Goal: Task Accomplishment & Management: Use online tool/utility

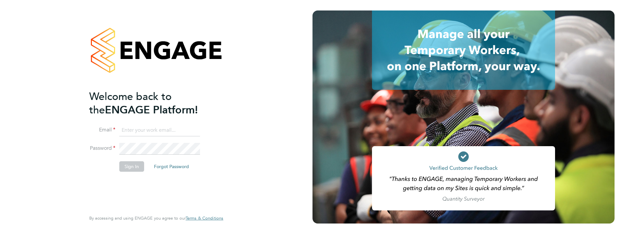
type input "nicola.hare1@justice.gov.uk"
click at [130, 163] on button "Sign In" at bounding box center [131, 166] width 25 height 10
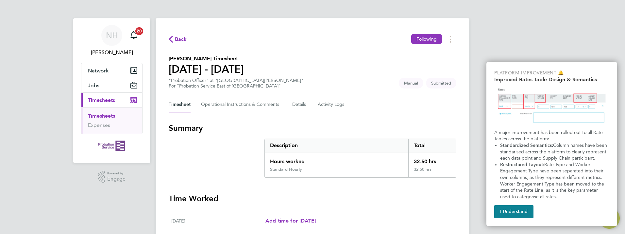
scroll to position [39, 0]
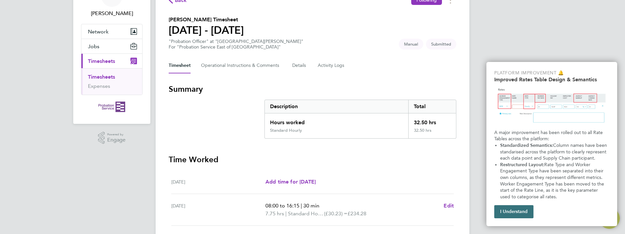
click at [501, 213] on button "I Understand" at bounding box center [514, 211] width 39 height 13
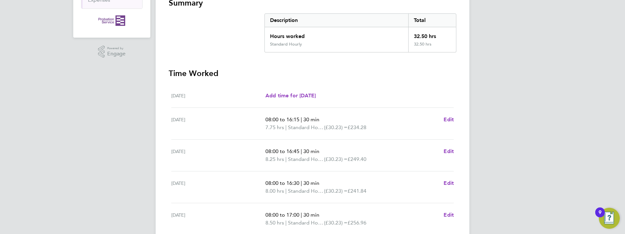
scroll to position [231, 0]
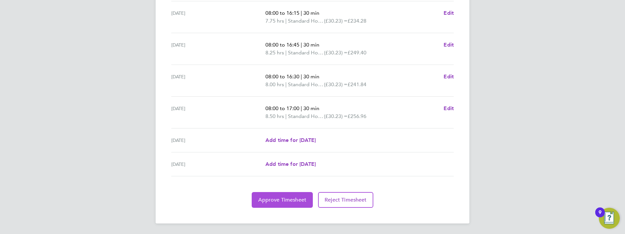
click at [283, 198] on span "Approve Timesheet" at bounding box center [282, 199] width 48 height 7
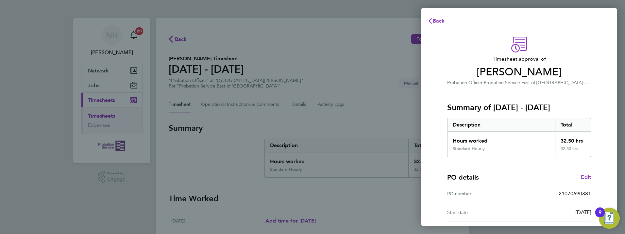
scroll to position [80, 0]
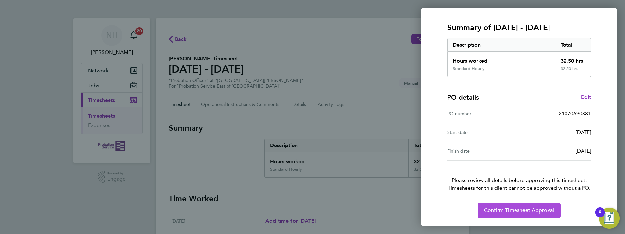
click at [497, 208] on span "Confirm Timesheet Approval" at bounding box center [519, 210] width 70 height 7
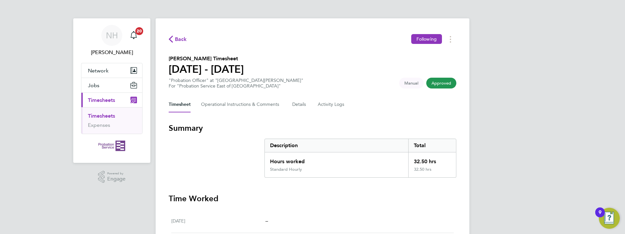
scroll to position [100, 0]
